Goal: Information Seeking & Learning: Find specific fact

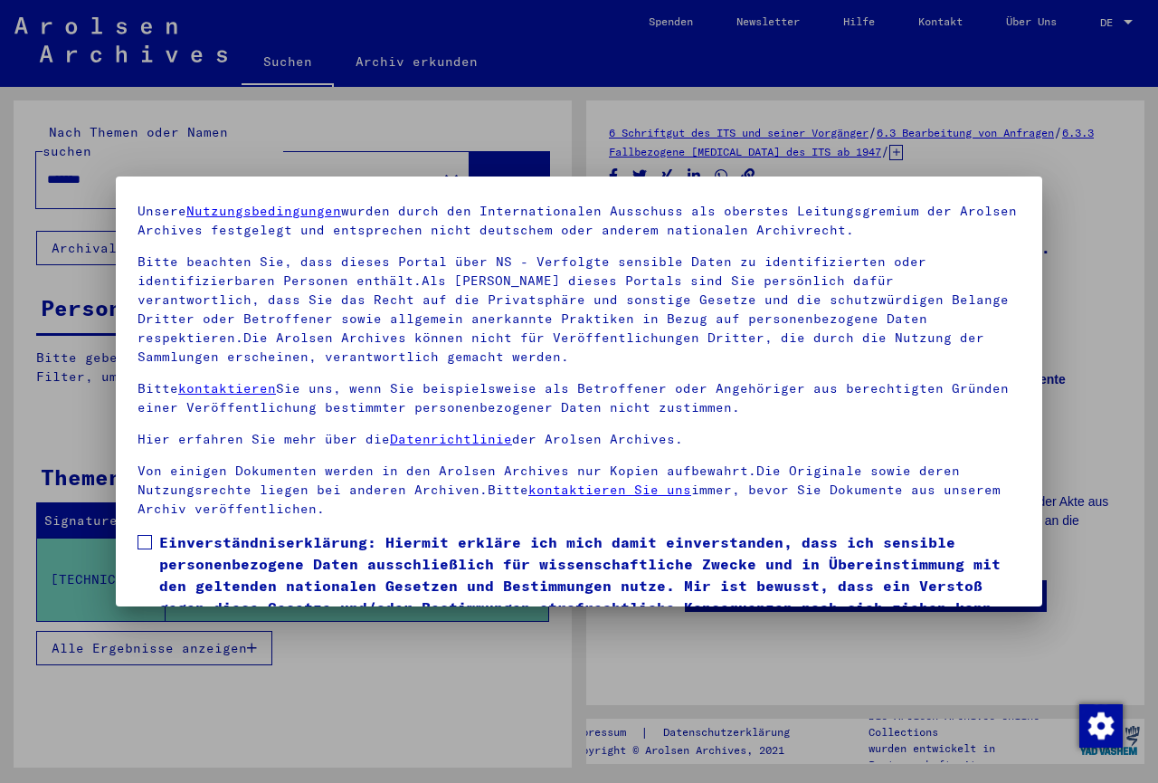
scroll to position [133, 0]
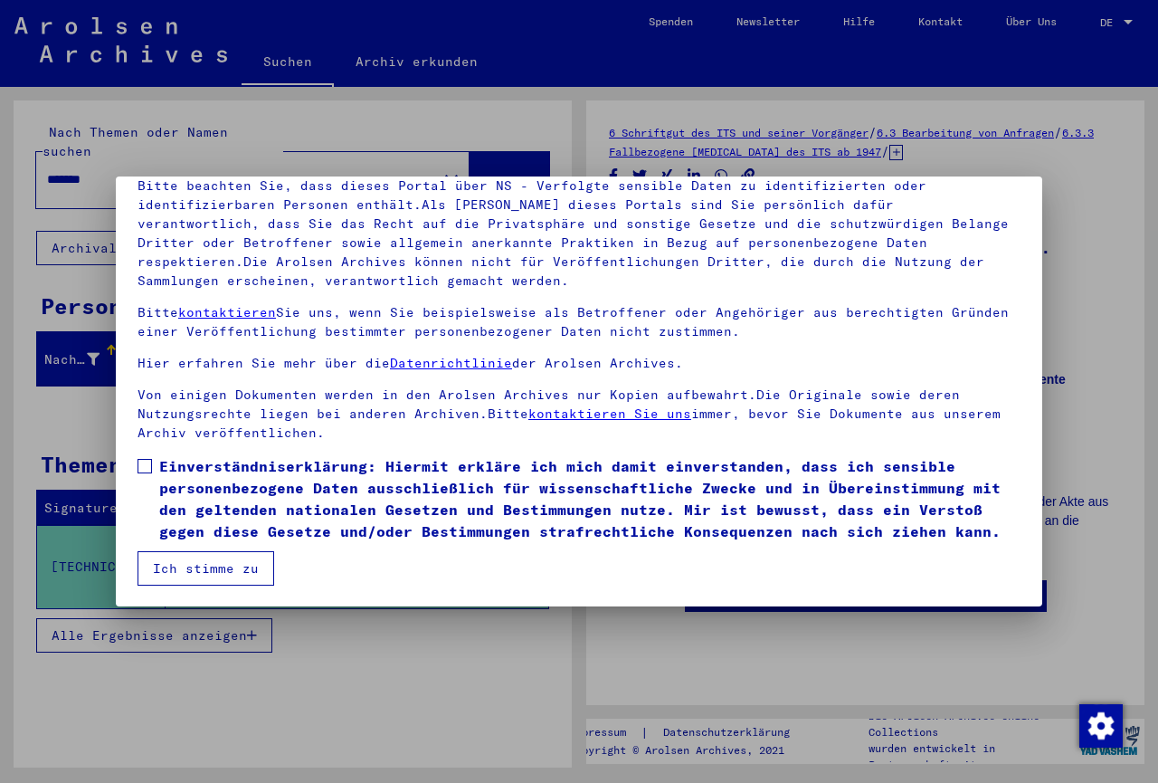
click at [144, 468] on span at bounding box center [145, 466] width 14 height 14
click at [222, 573] on button "Ich stimme zu" at bounding box center [206, 568] width 137 height 34
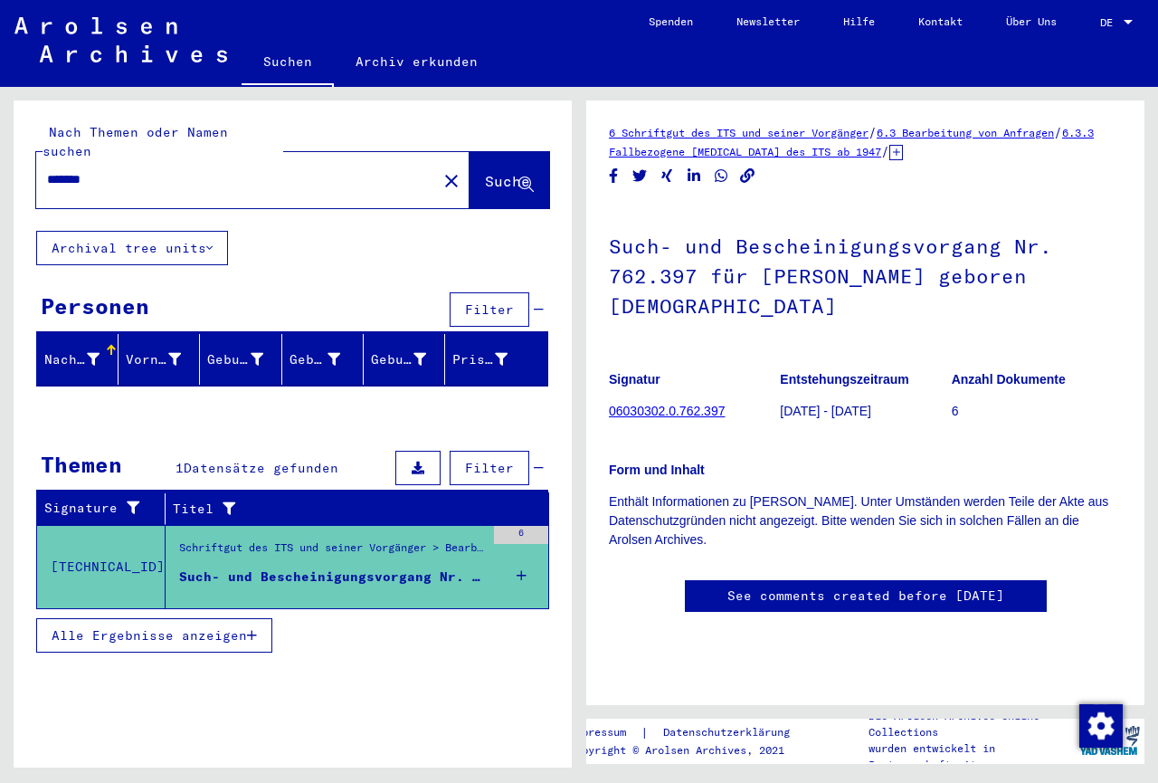
click at [138, 627] on span "Alle Ergebnisse anzeigen" at bounding box center [149, 635] width 195 height 16
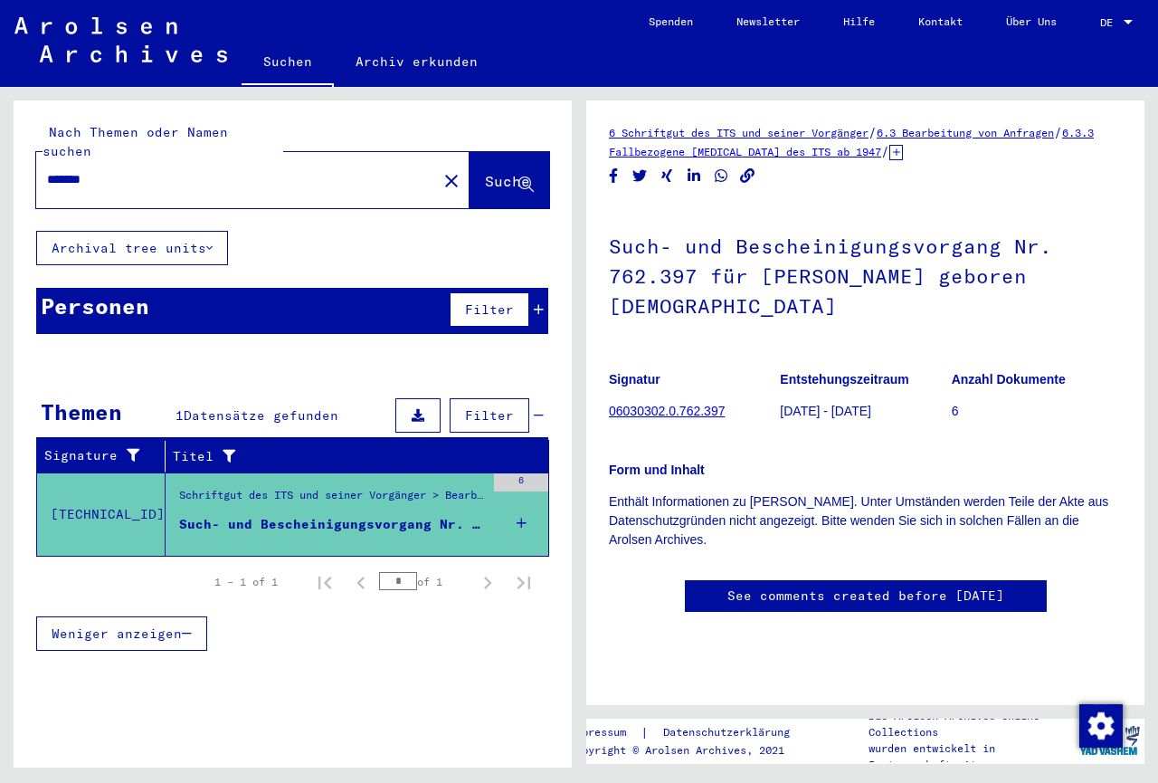
click at [110, 490] on td "[TECHNICAL_ID]" at bounding box center [101, 513] width 129 height 83
click at [129, 449] on icon at bounding box center [129, 455] width 22 height 13
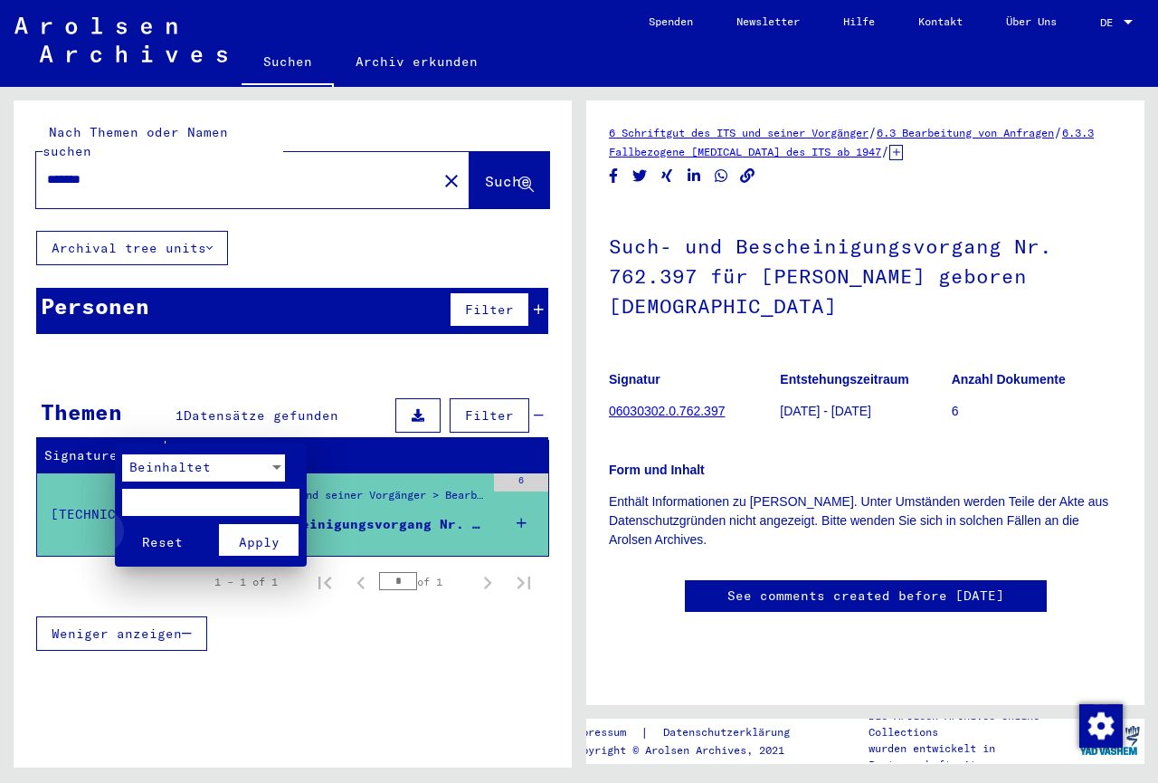
click at [162, 540] on span "Reset" at bounding box center [162, 542] width 41 height 16
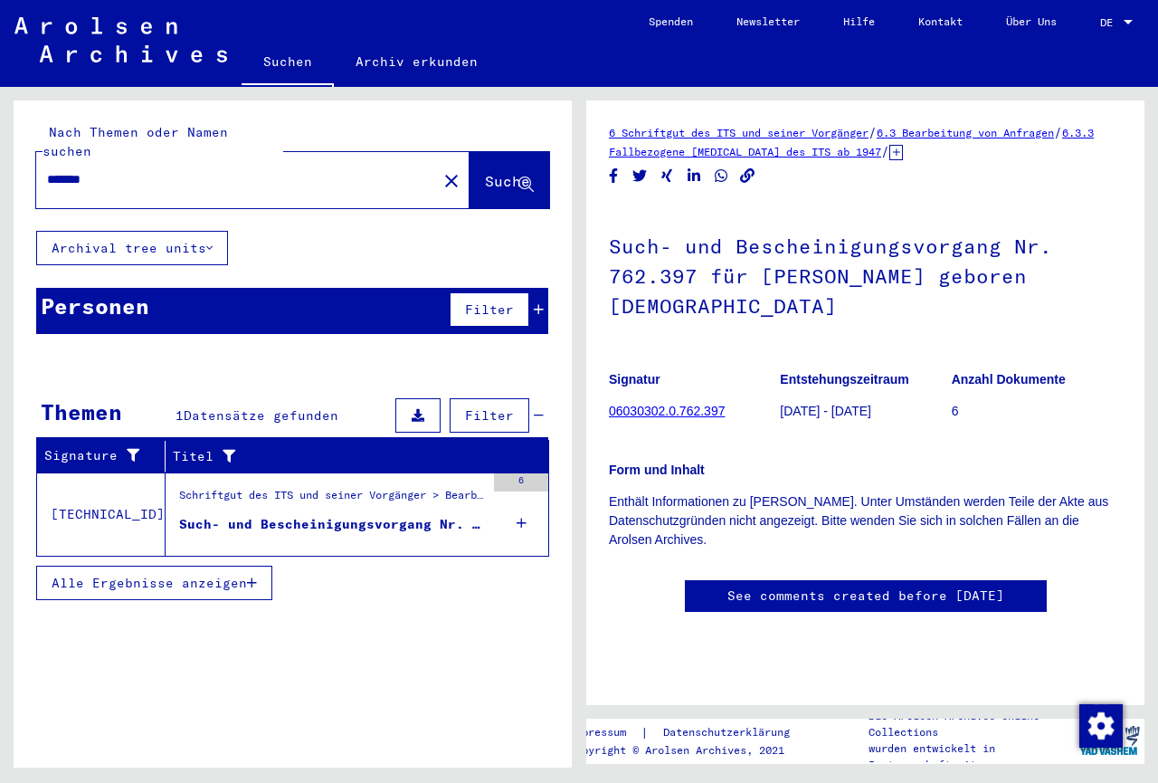
click at [532, 473] on div "6" at bounding box center [521, 482] width 54 height 18
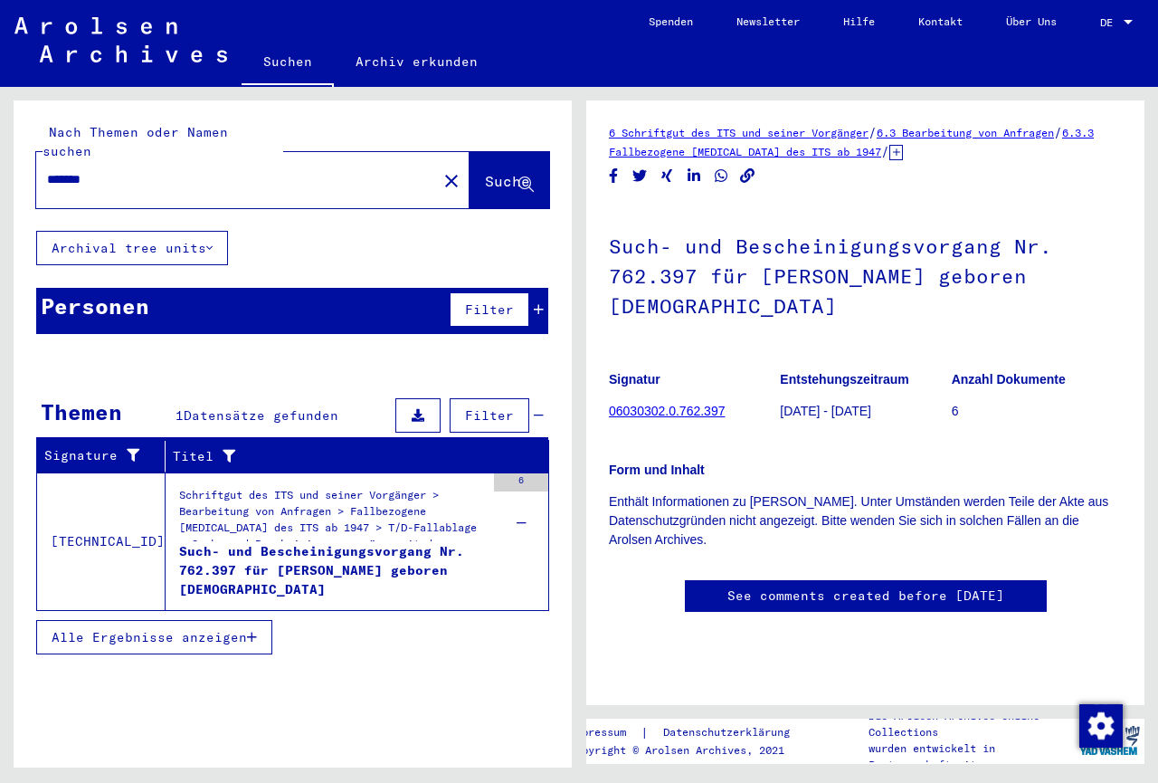
click at [528, 473] on div "6" at bounding box center [521, 482] width 54 height 18
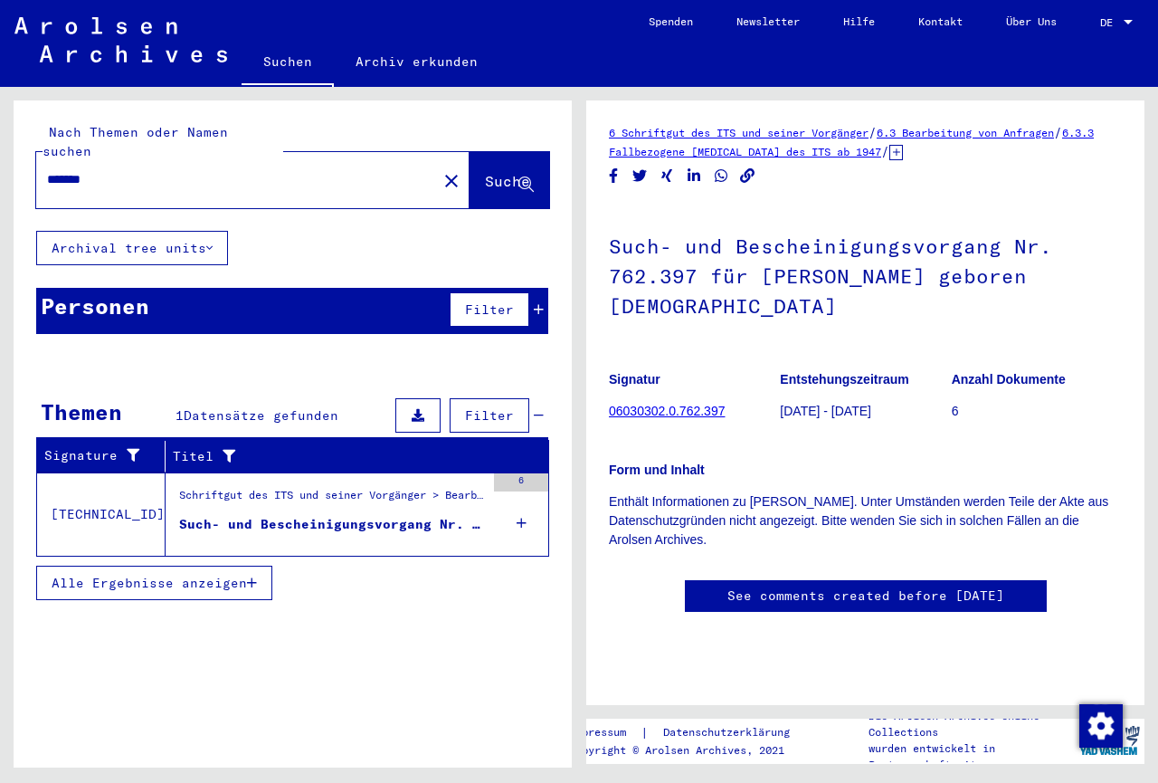
click at [529, 473] on div "6" at bounding box center [521, 482] width 54 height 18
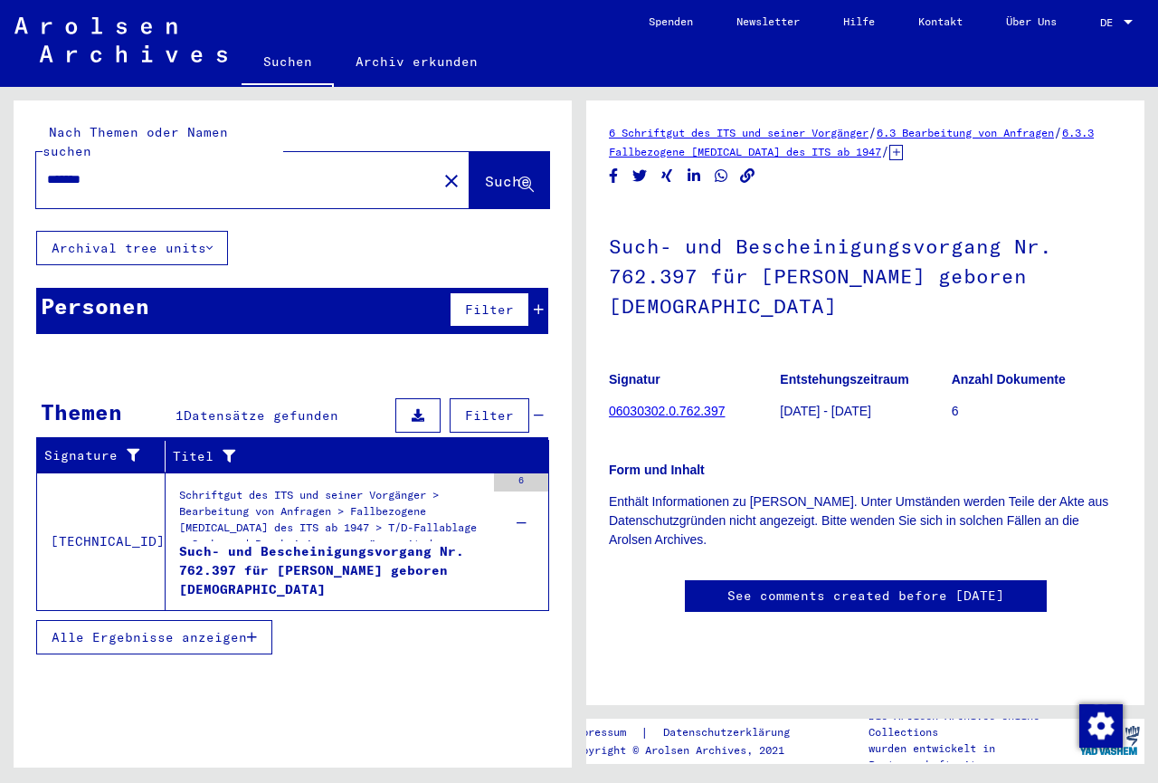
click at [529, 473] on div "6" at bounding box center [521, 482] width 54 height 18
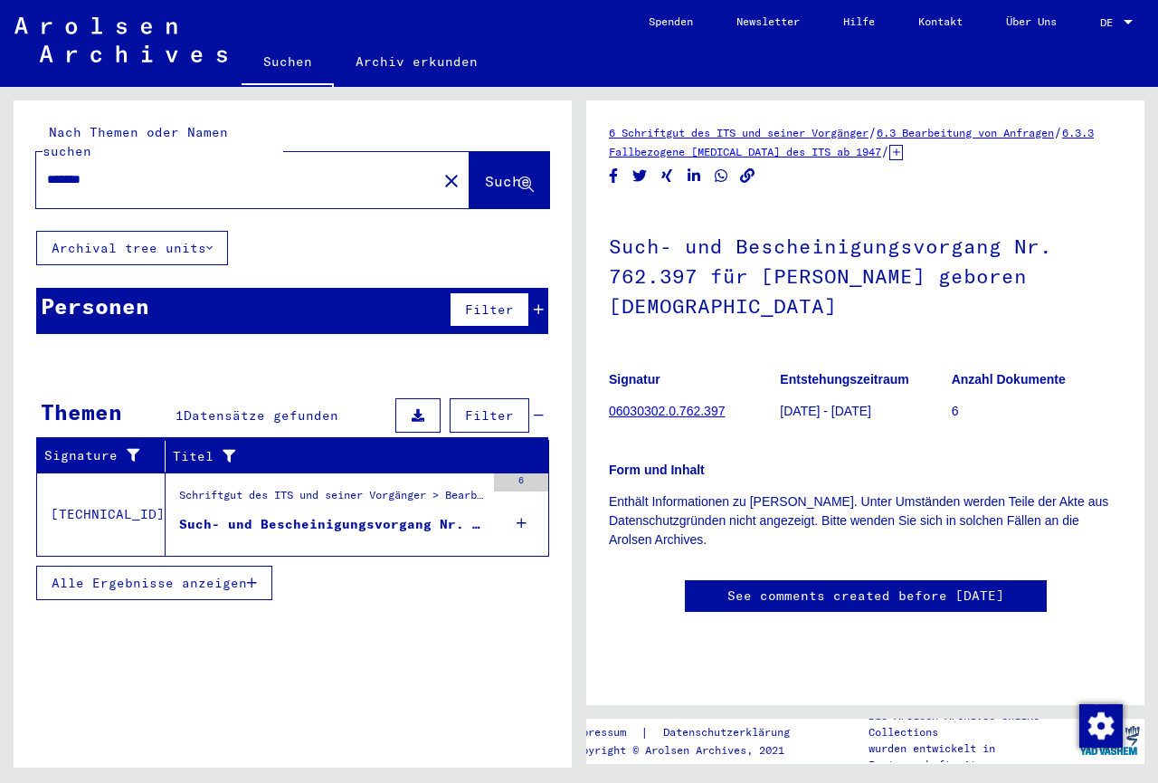
click at [529, 473] on div "6" at bounding box center [521, 482] width 54 height 18
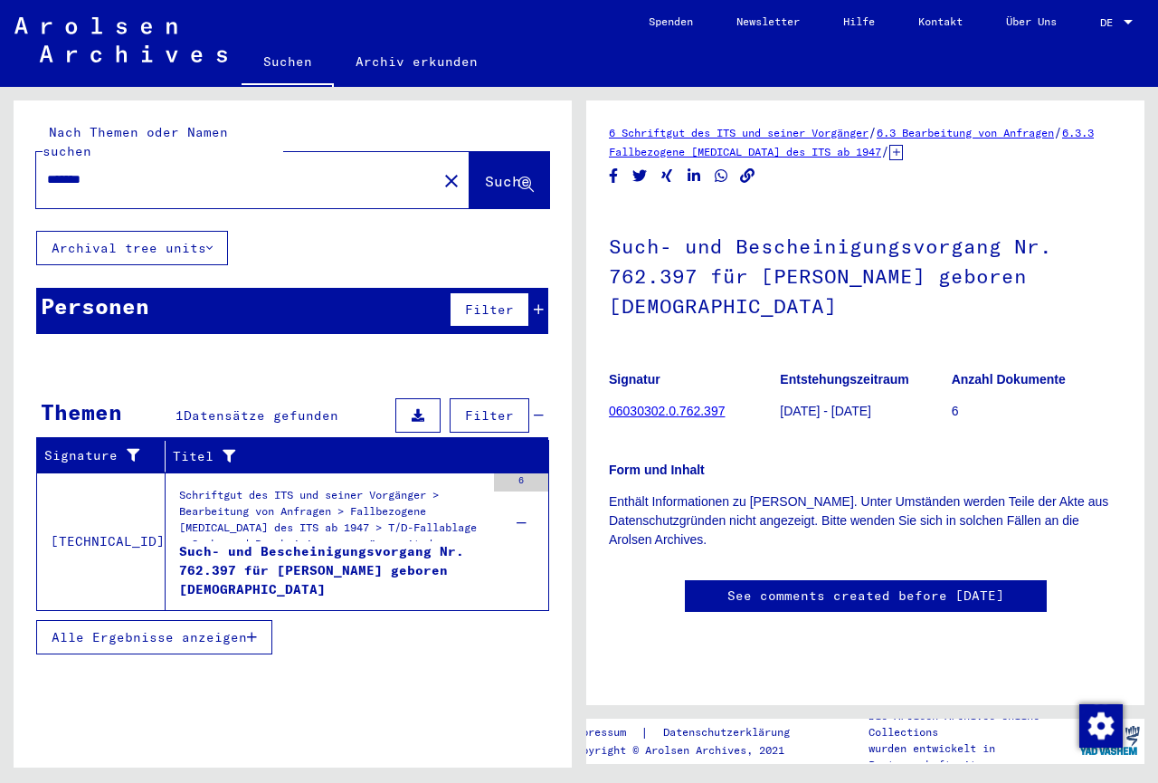
scroll to position [195, 0]
click at [853, 586] on link "See comments created before [DATE]" at bounding box center [866, 595] width 277 height 19
drag, startPoint x: 110, startPoint y: 159, endPoint x: 6, endPoint y: 162, distance: 104.1
click at [47, 170] on input "*******" at bounding box center [236, 179] width 379 height 19
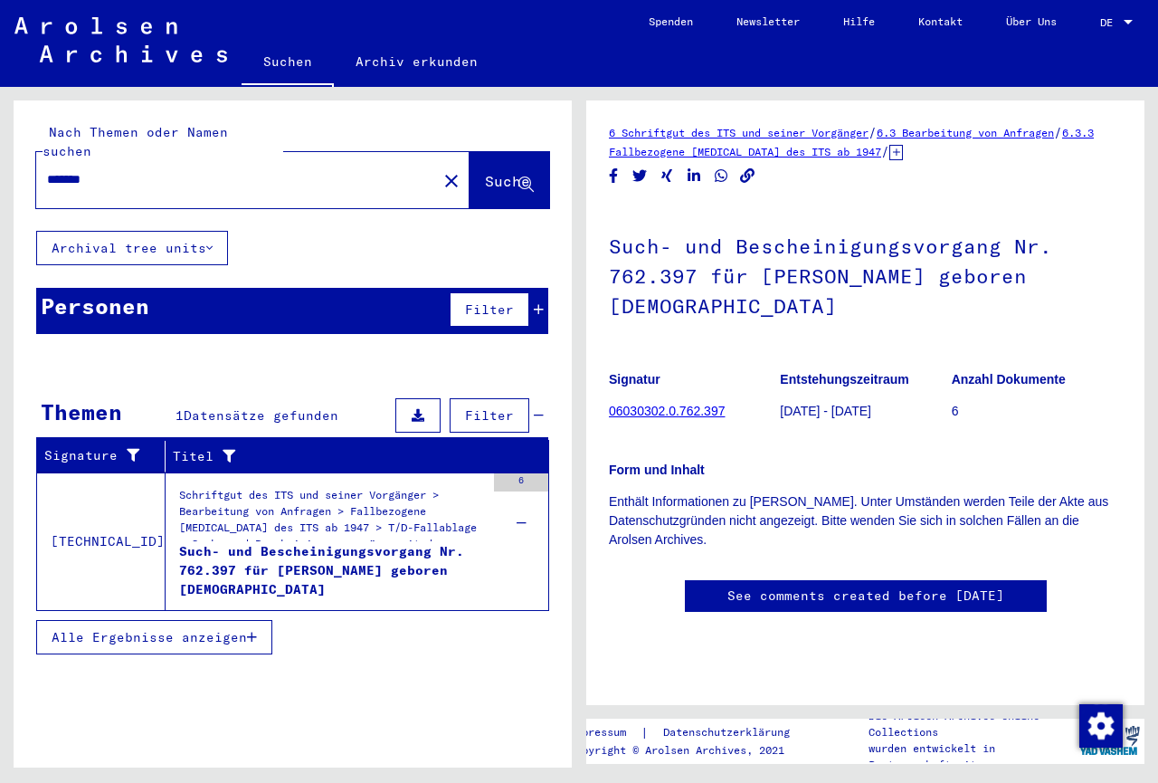
click at [380, 170] on input "*******" at bounding box center [236, 179] width 379 height 19
click at [441, 170] on mat-icon "close" at bounding box center [452, 181] width 22 height 22
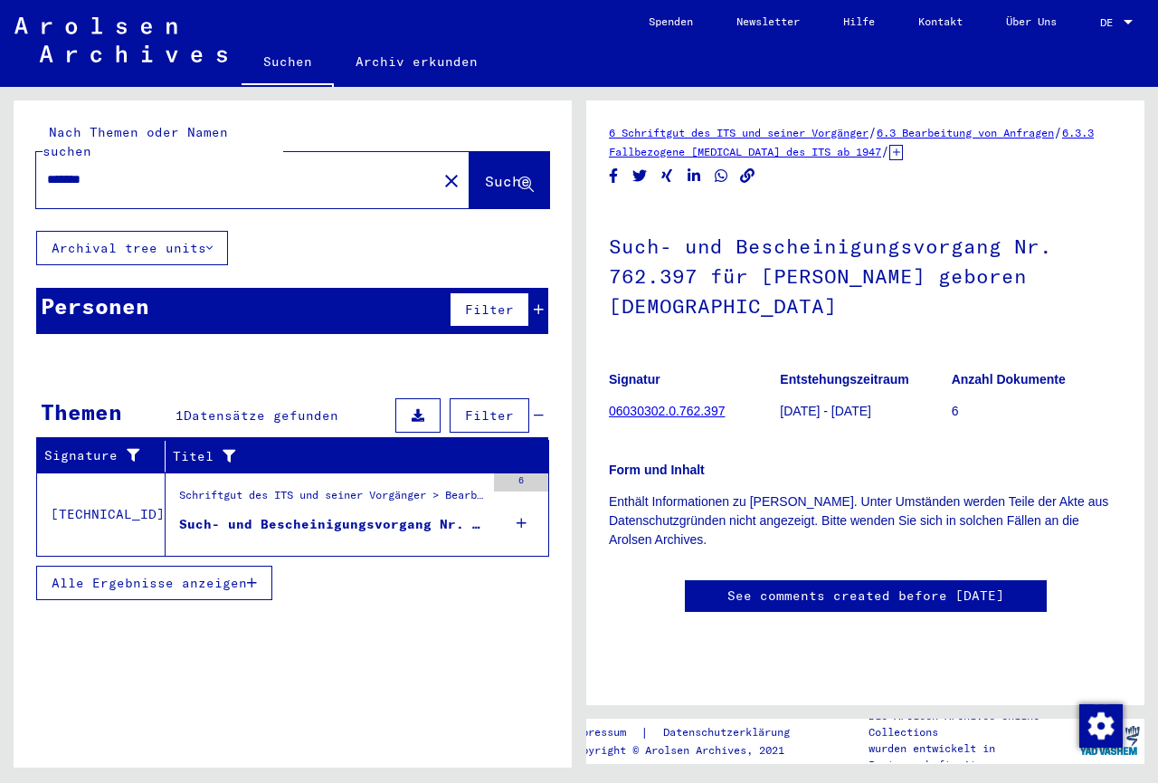
click at [526, 473] on div "6" at bounding box center [521, 482] width 54 height 18
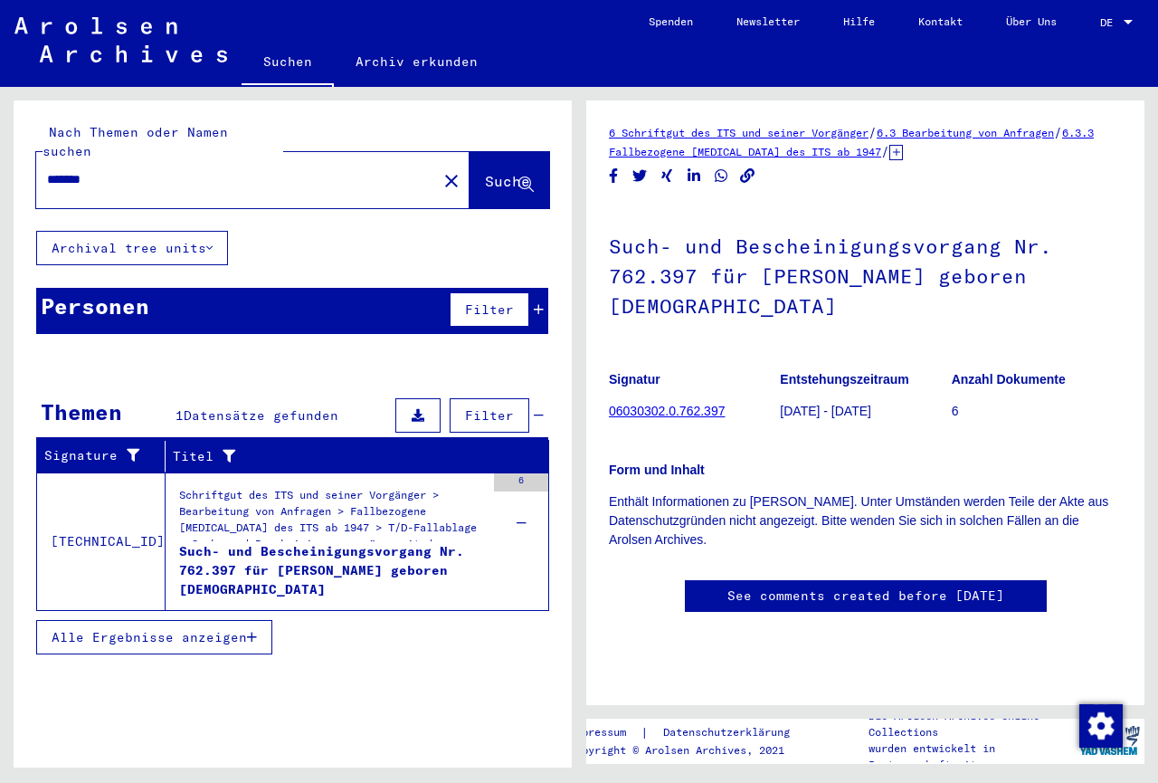
drag, startPoint x: 167, startPoint y: 546, endPoint x: 232, endPoint y: 545, distance: 65.2
click at [232, 545] on div "Schriftgut des ITS und seiner Vorgänger > Bearbeitung von Anfragen > Fallbezoge…" at bounding box center [325, 541] width 319 height 137
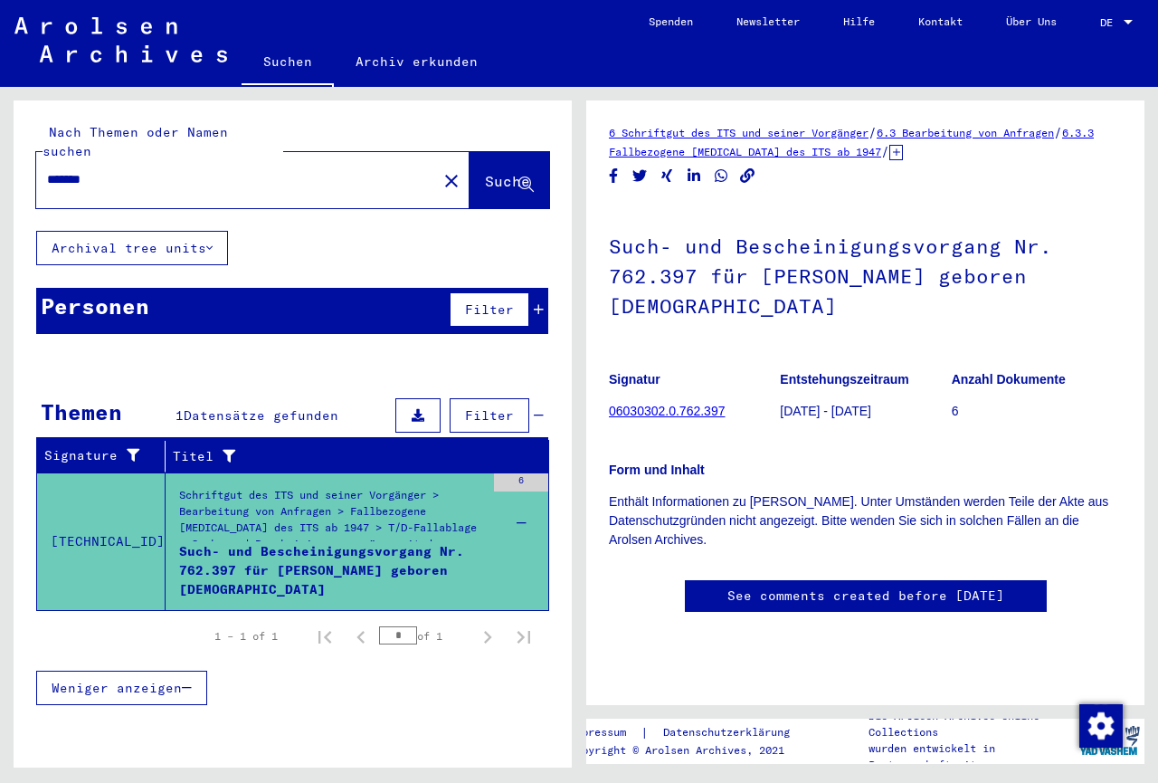
click at [231, 546] on div "Such- und Bescheinigungsvorgang Nr. 762.397 für [PERSON_NAME] geboren [DEMOGRAP…" at bounding box center [332, 569] width 306 height 54
drag, startPoint x: 231, startPoint y: 548, endPoint x: 166, endPoint y: 549, distance: 65.2
click at [179, 549] on mat-grid-tile "Such- und Bescheinigungsvorgang Nr. 762.397 für [PERSON_NAME] geboren [DEMOGRAP…" at bounding box center [332, 569] width 306 height 54
copy div "Schriftgut des ITS und seiner Vorgänger > Bearbeitung von Anfragen > Fallbezoge…"
drag, startPoint x: 104, startPoint y: 157, endPoint x: 34, endPoint y: 162, distance: 69.8
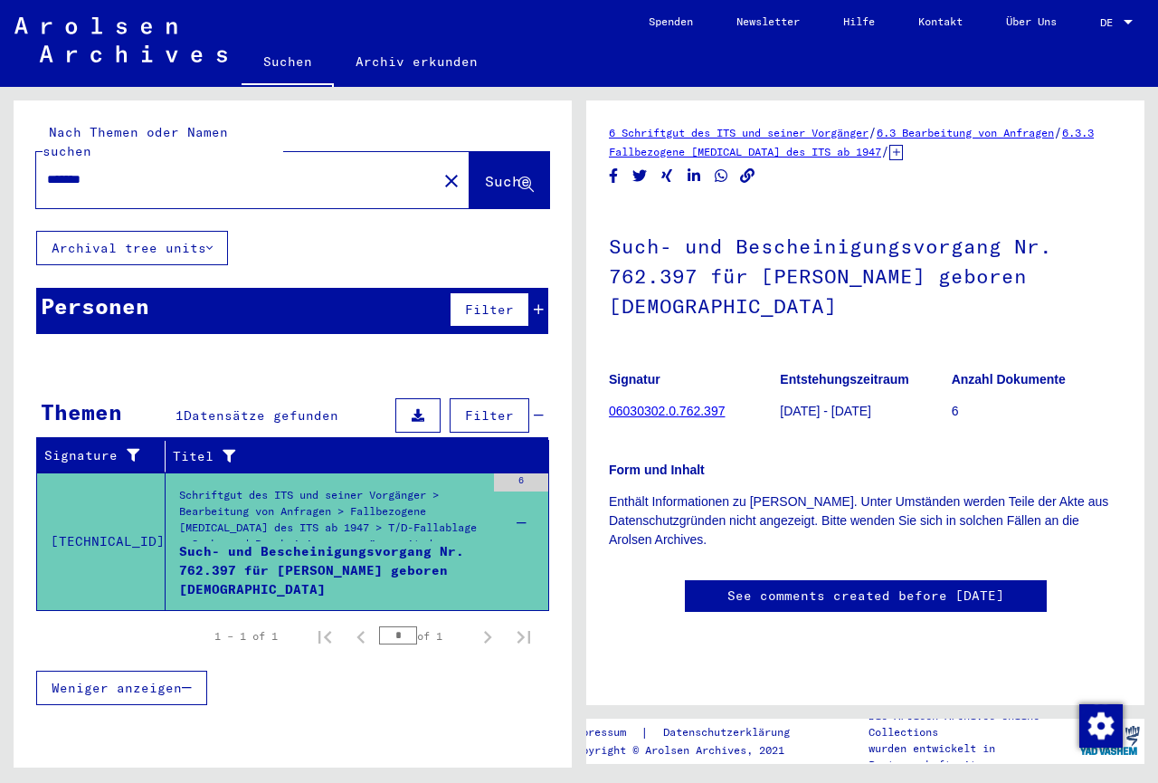
click at [47, 170] on input "*******" at bounding box center [236, 179] width 379 height 19
paste input "**********"
click at [485, 172] on span "Suche" at bounding box center [507, 181] width 45 height 18
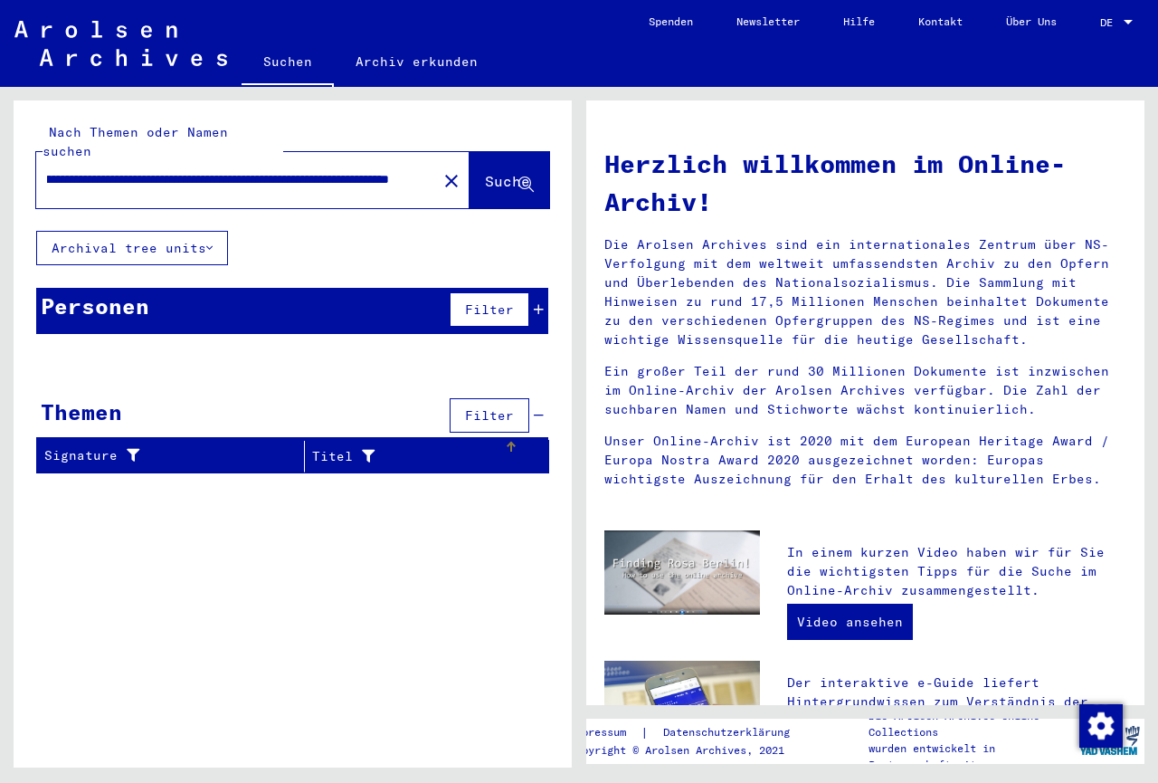
click at [336, 447] on div "Titel" at bounding box center [408, 456] width 192 height 19
click at [510, 301] on span "Filter" at bounding box center [489, 309] width 49 height 16
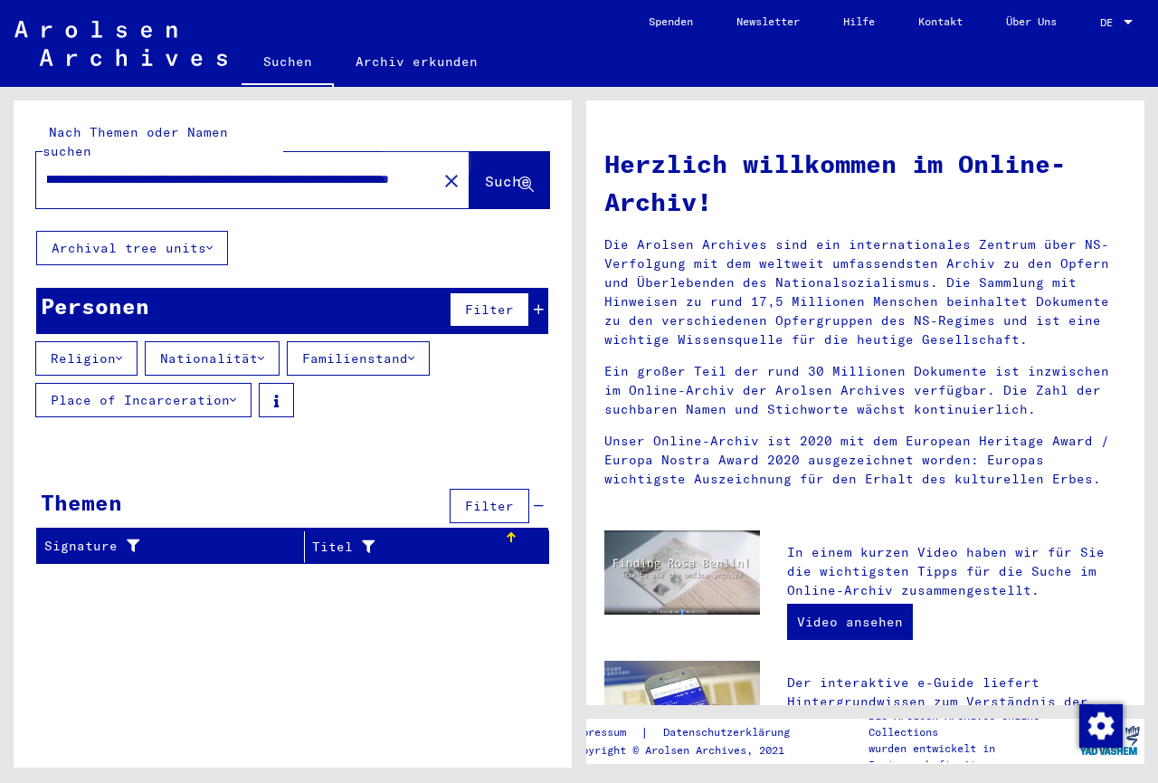
click at [491, 172] on span "Suche" at bounding box center [507, 181] width 45 height 18
click at [524, 177] on icon at bounding box center [526, 184] width 15 height 15
click at [138, 231] on button "Archival tree units" at bounding box center [132, 248] width 192 height 34
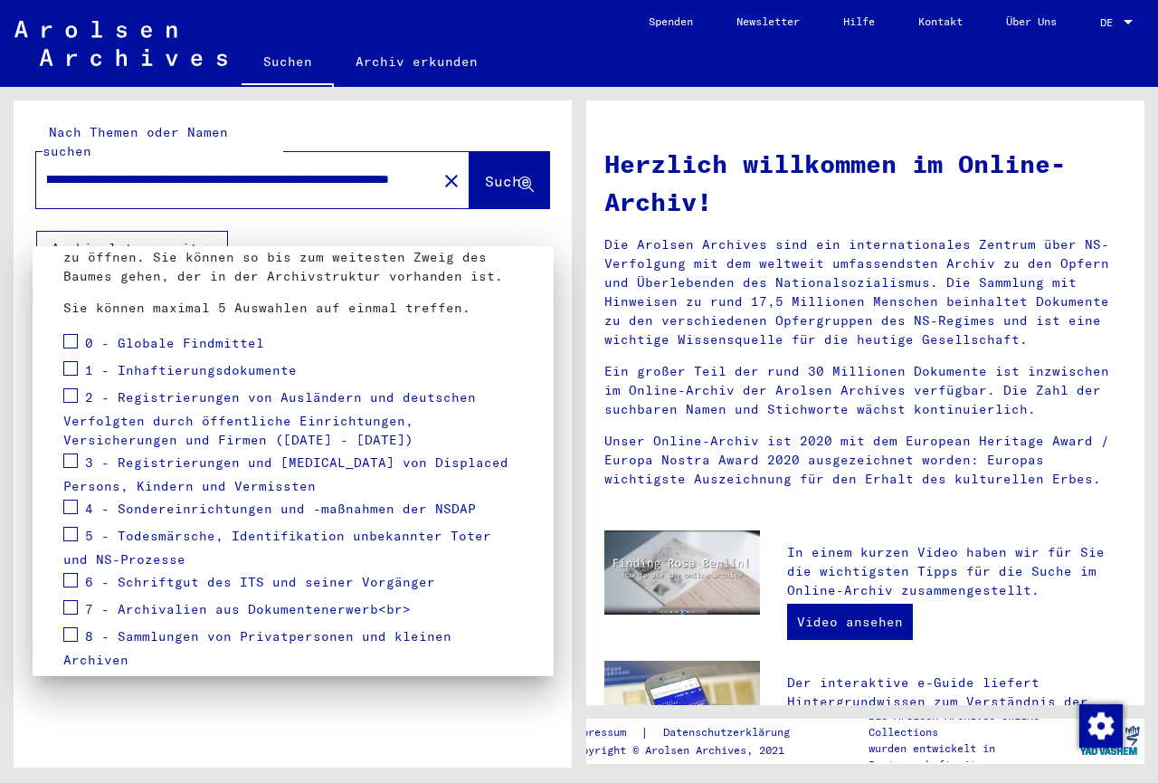
scroll to position [195, 0]
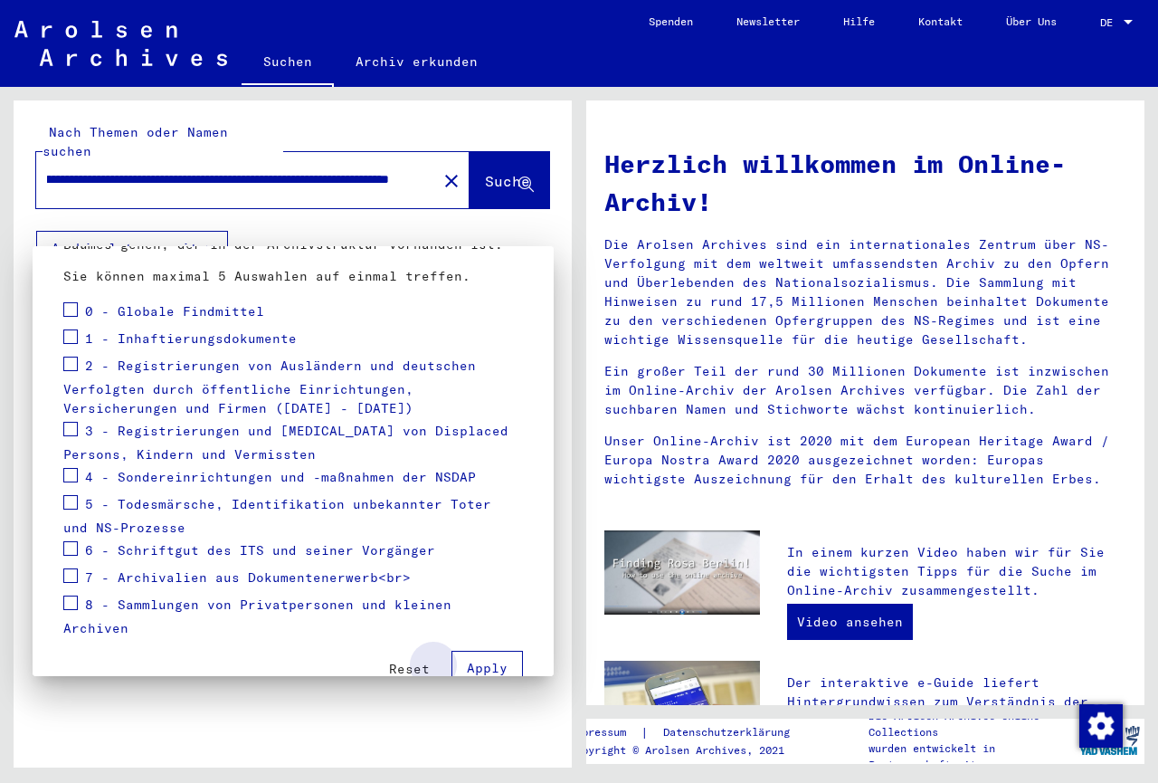
click at [488, 660] on span "Apply" at bounding box center [487, 668] width 41 height 16
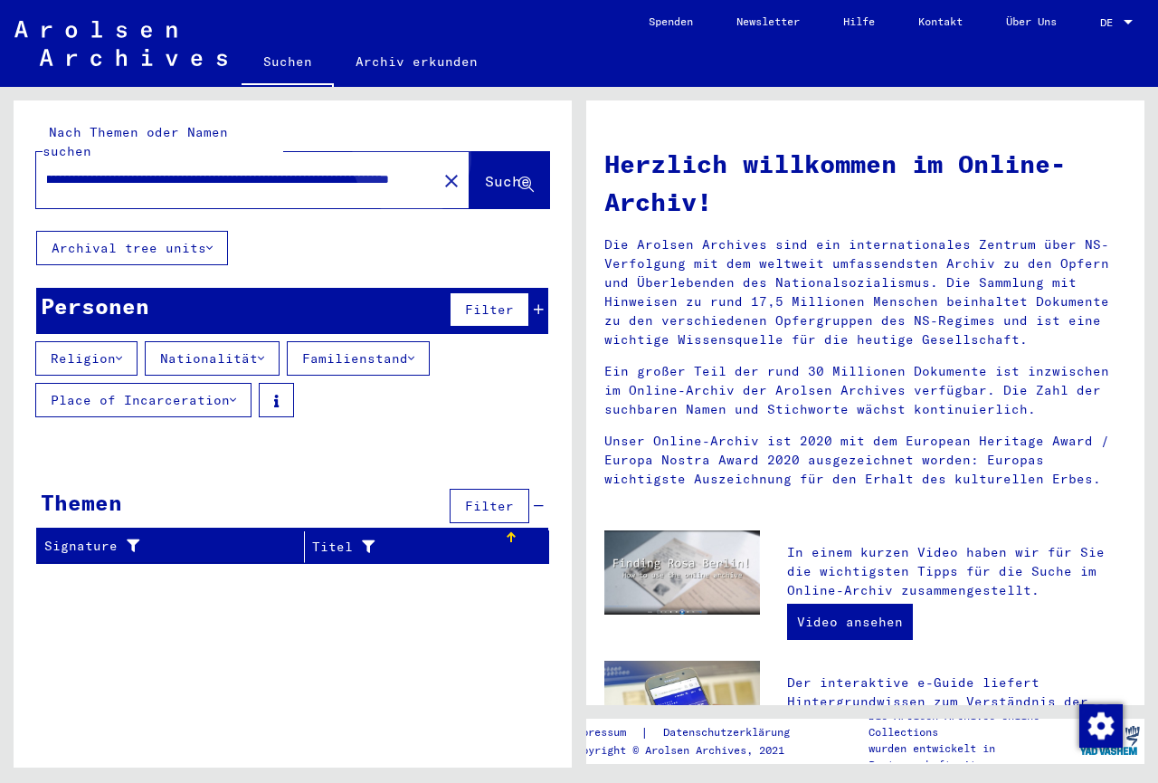
click at [485, 172] on span "Suche" at bounding box center [507, 181] width 45 height 18
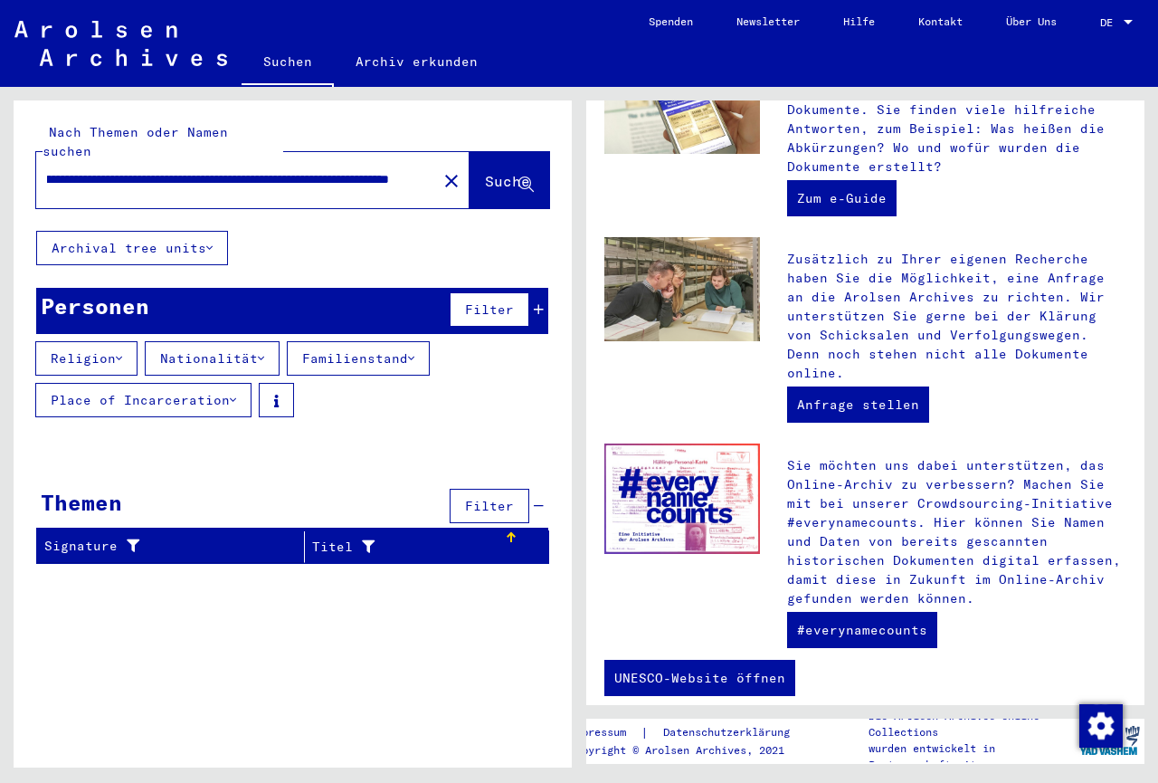
scroll to position [622, 0]
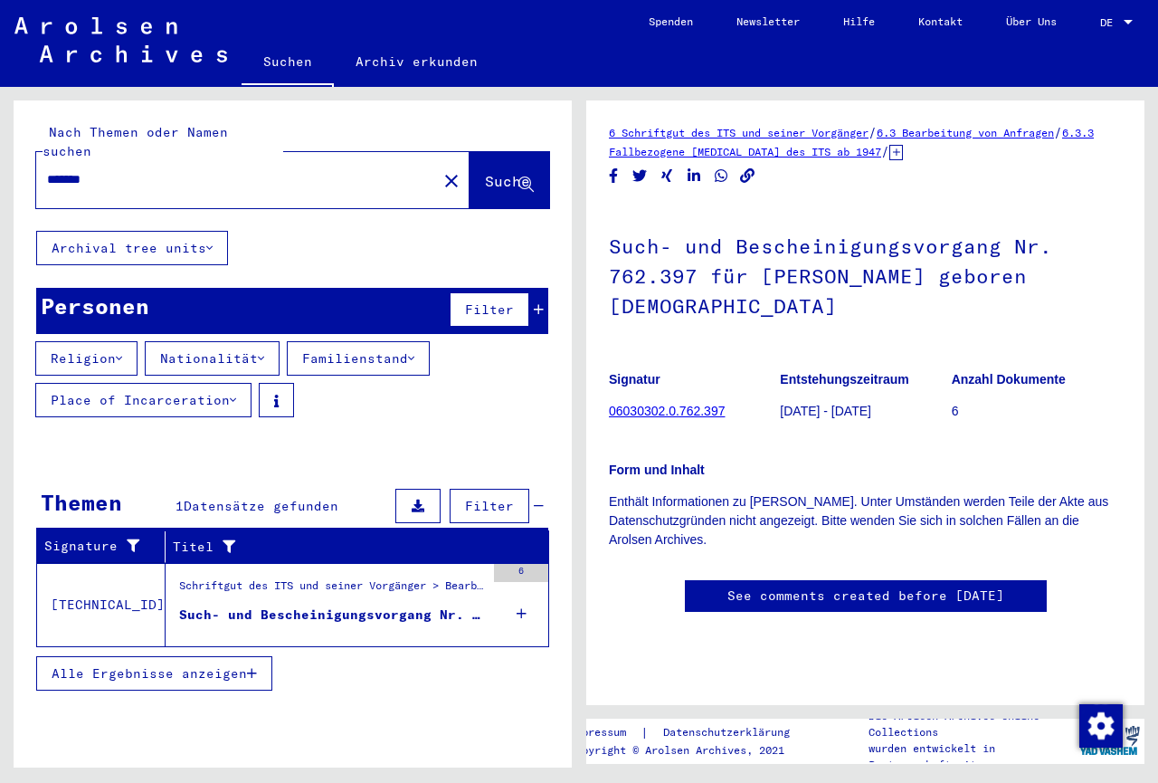
drag, startPoint x: 601, startPoint y: 410, endPoint x: 735, endPoint y: 416, distance: 134.1
click at [735, 416] on yv-its-full-details "6 Schriftgut des ITS und seiner Vorgänger / 6.3 Bearbeitung von Anfragen / 6.3.…" at bounding box center [865, 386] width 558 height 526
click at [696, 377] on p "Signatur" at bounding box center [694, 379] width 170 height 19
drag, startPoint x: 728, startPoint y: 409, endPoint x: 596, endPoint y: 425, distance: 133.1
click at [609, 427] on mat-grid-tile "Signatur 06030302.0.762.397" at bounding box center [694, 397] width 170 height 81
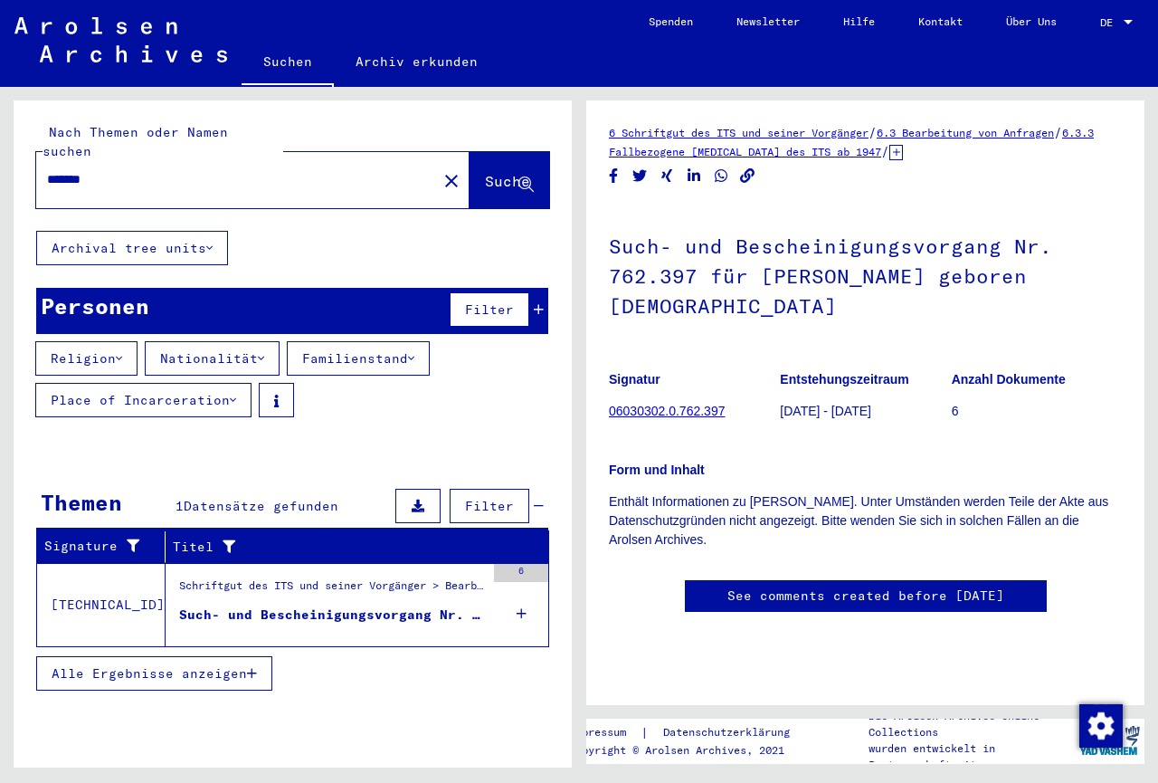
copy mat-grid-tile "Signatur 06030302.0.762.397"
drag, startPoint x: 110, startPoint y: 160, endPoint x: 43, endPoint y: 183, distance: 70.7
click at [47, 170] on input "*******" at bounding box center [223, 179] width 353 height 19
paste input "**********"
click at [118, 170] on input "**********" at bounding box center [223, 179] width 353 height 19
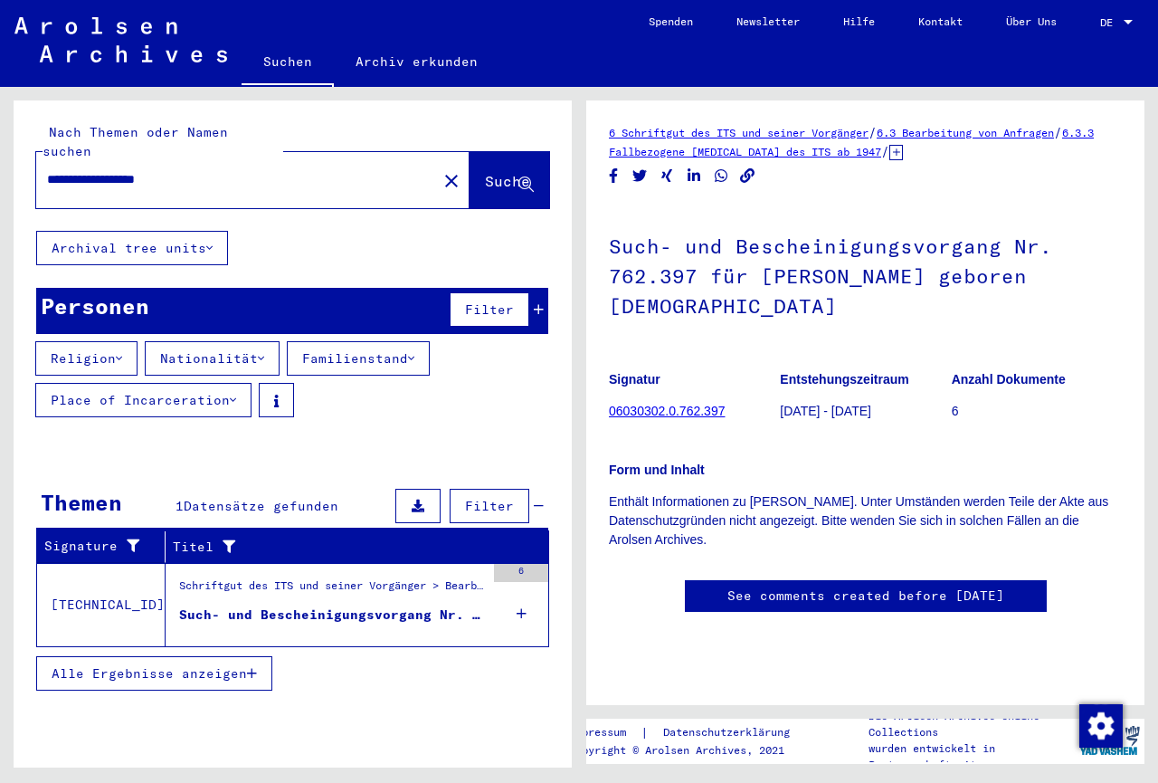
type input "**********"
click at [485, 172] on span "Suche" at bounding box center [507, 181] width 45 height 18
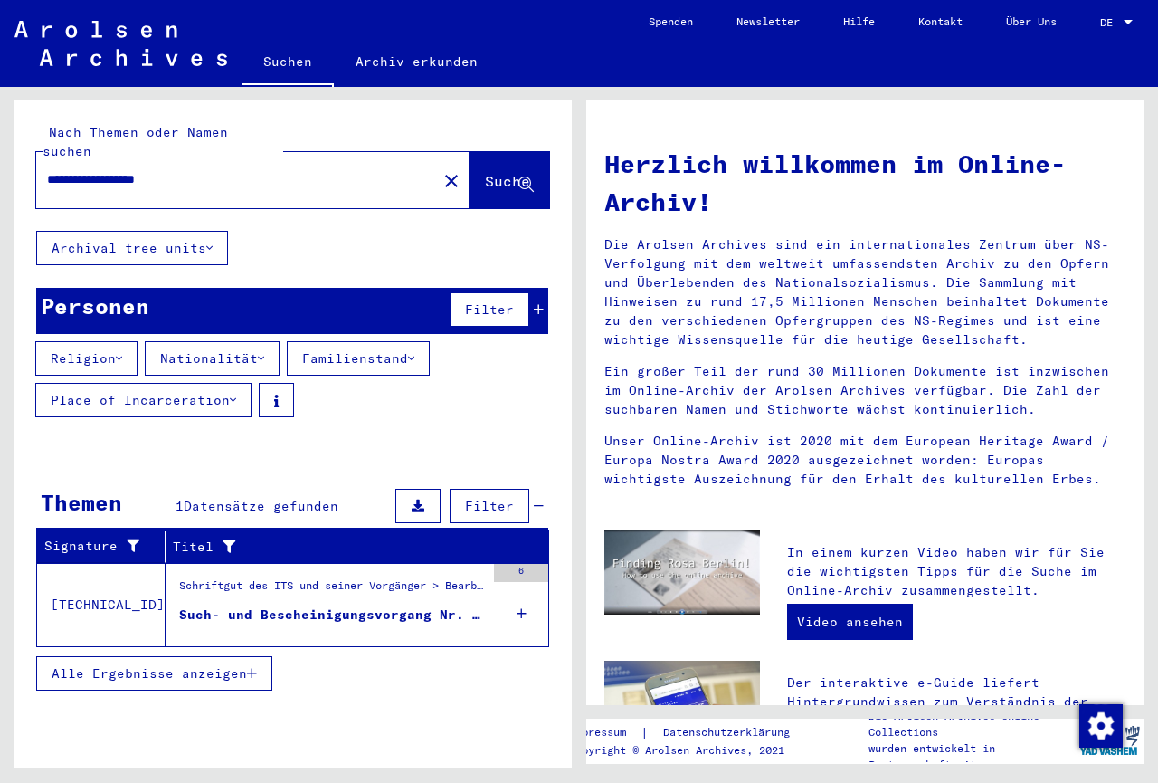
click at [534, 564] on div "6" at bounding box center [521, 573] width 54 height 18
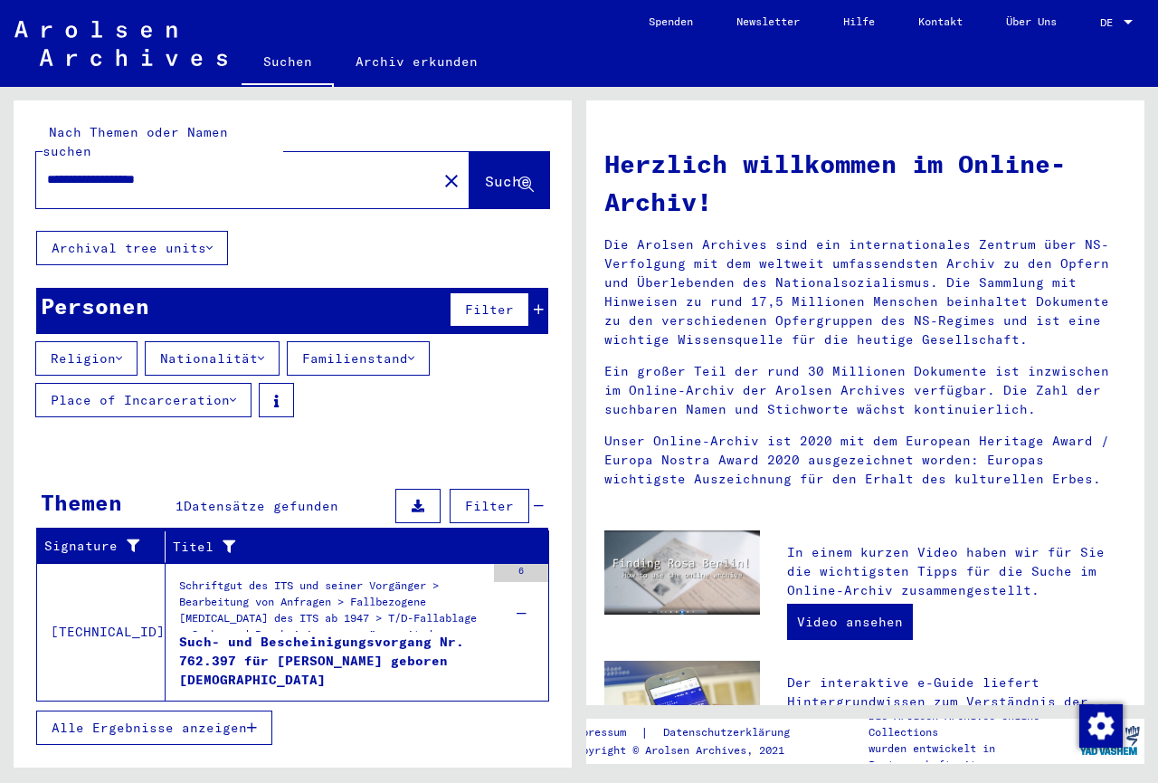
click at [323, 639] on div "Such- und Bescheinigungsvorgang Nr. 762.397 für [PERSON_NAME] geboren [DEMOGRAP…" at bounding box center [332, 660] width 306 height 54
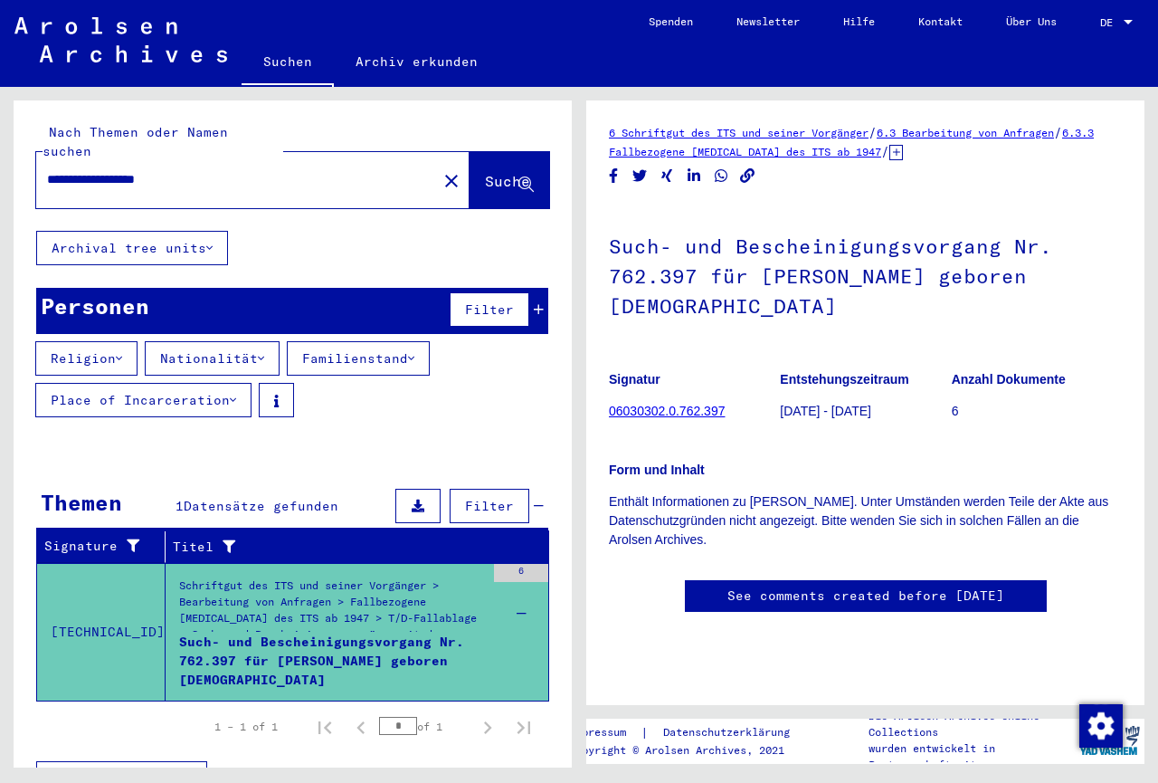
click at [434, 389] on div "Religion Nationalität Familienstand Place of Incarceration" at bounding box center [293, 382] width 558 height 83
click at [985, 134] on link "6.3 Bearbeitung von Anfragen" at bounding box center [965, 133] width 177 height 14
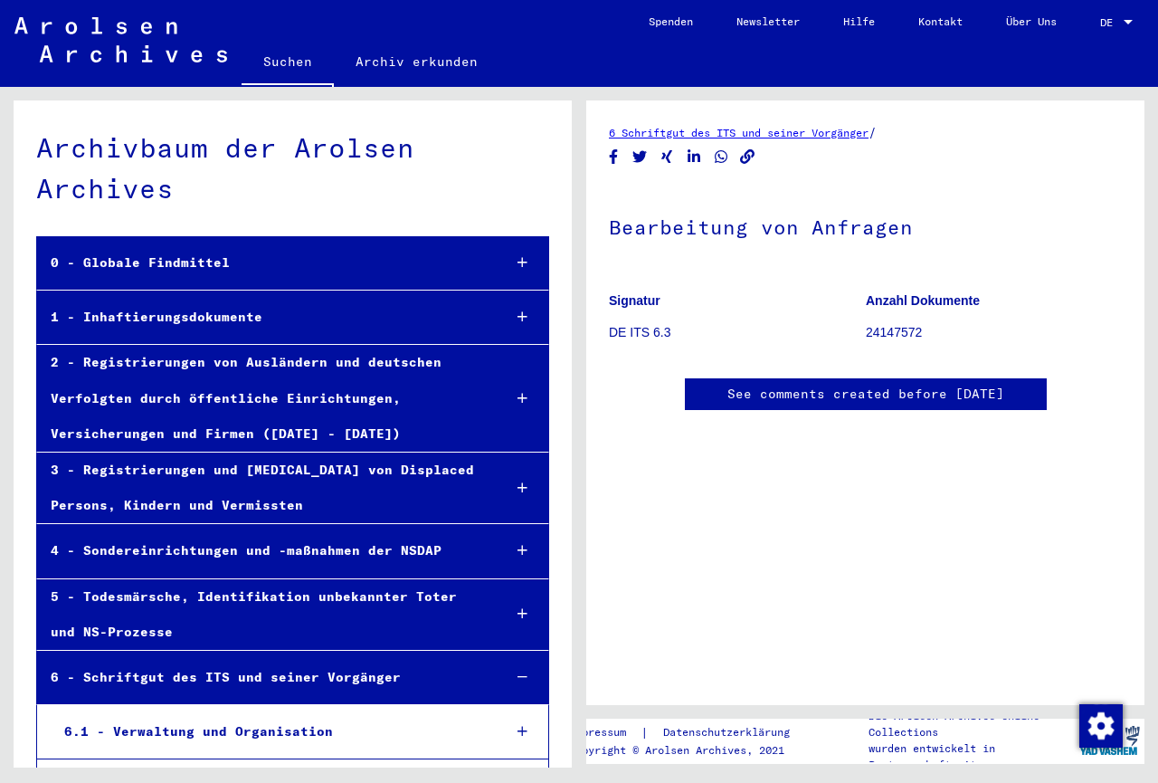
scroll to position [406, 0]
click at [849, 748] on div "Die Arolsen Archives Online-Collections wurden entwickelt in Partnerschaft mit" at bounding box center [935, 740] width 279 height 65
click at [1104, 729] on img "Zustimmung ändern" at bounding box center [1101, 725] width 43 height 43
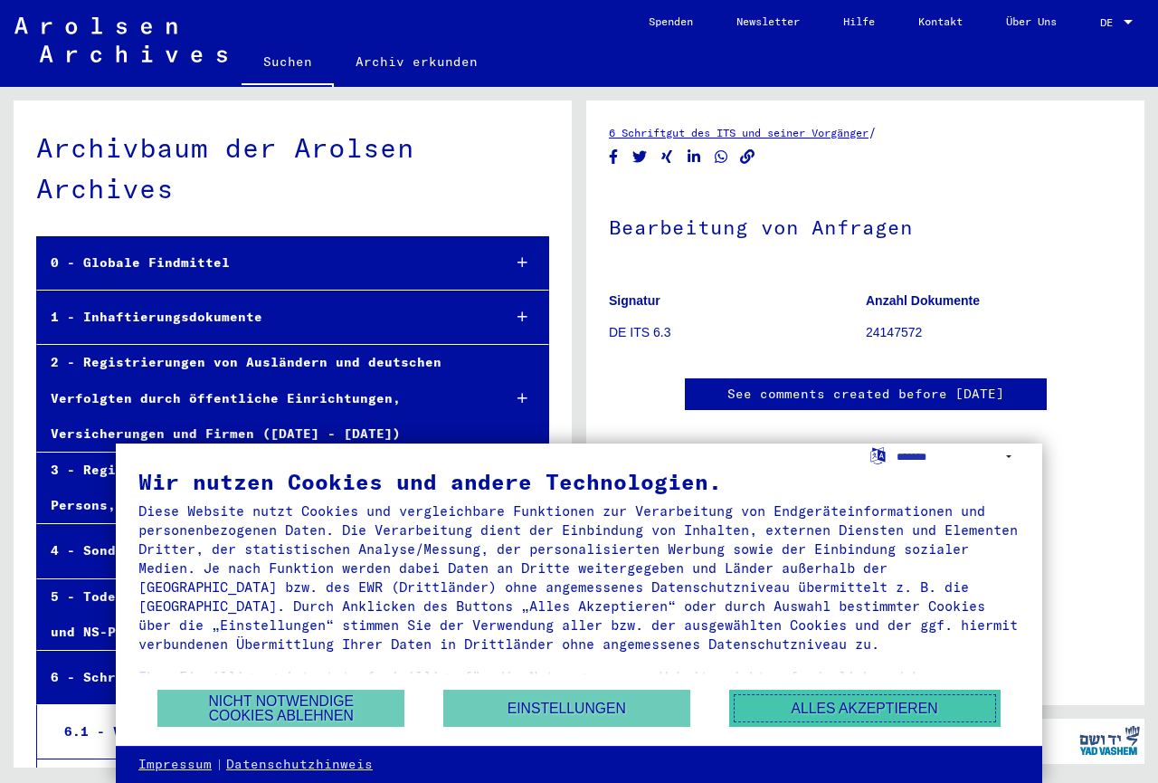
click at [853, 710] on button "Alles akzeptieren" at bounding box center [865, 708] width 272 height 37
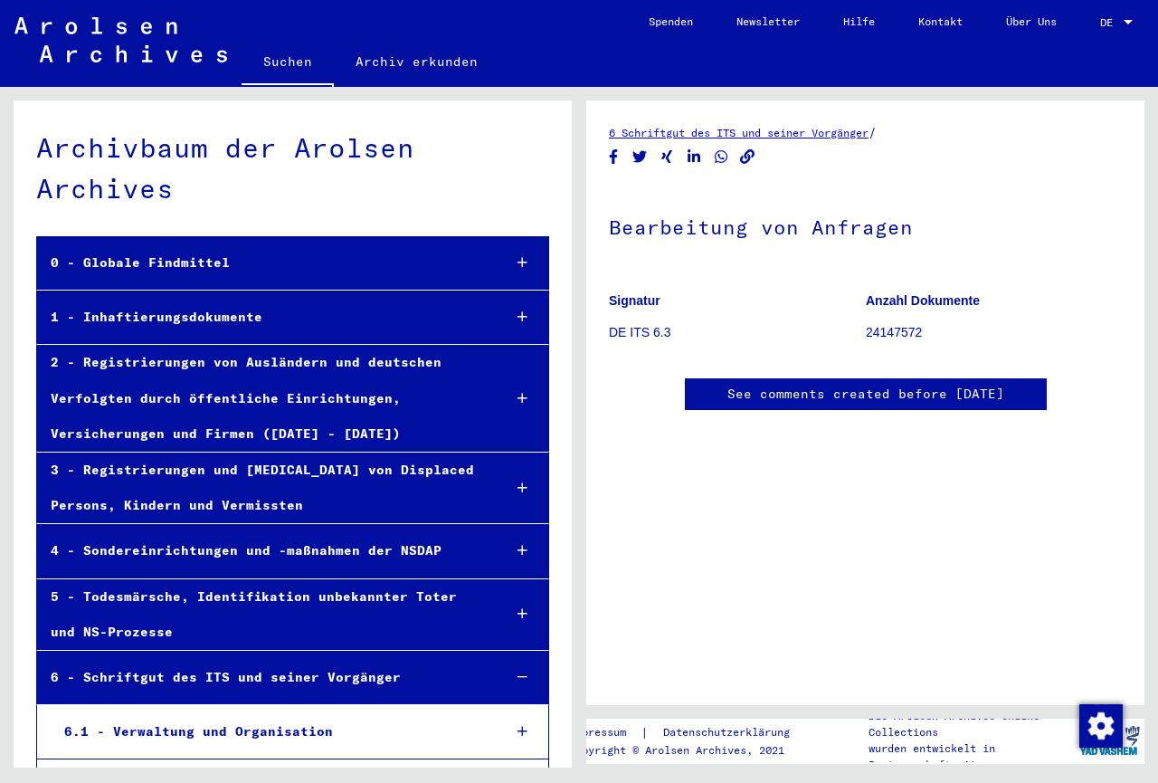
scroll to position [0, 0]
